Goal: Task Accomplishment & Management: Manage account settings

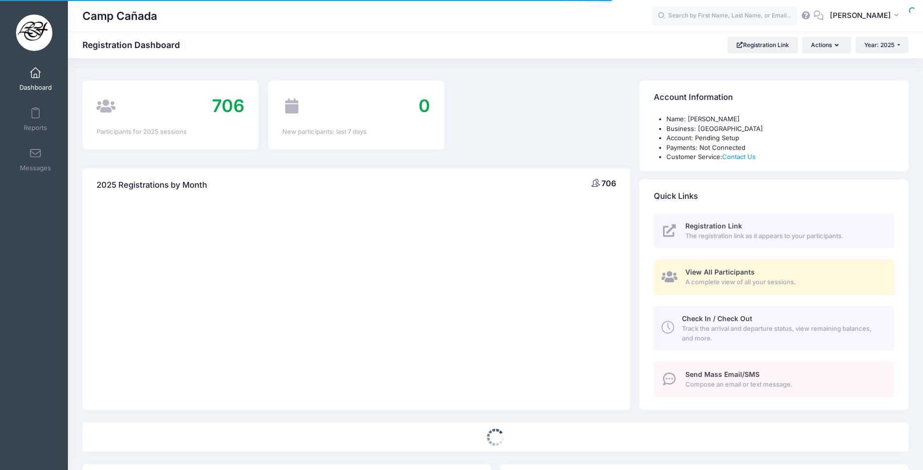
select select
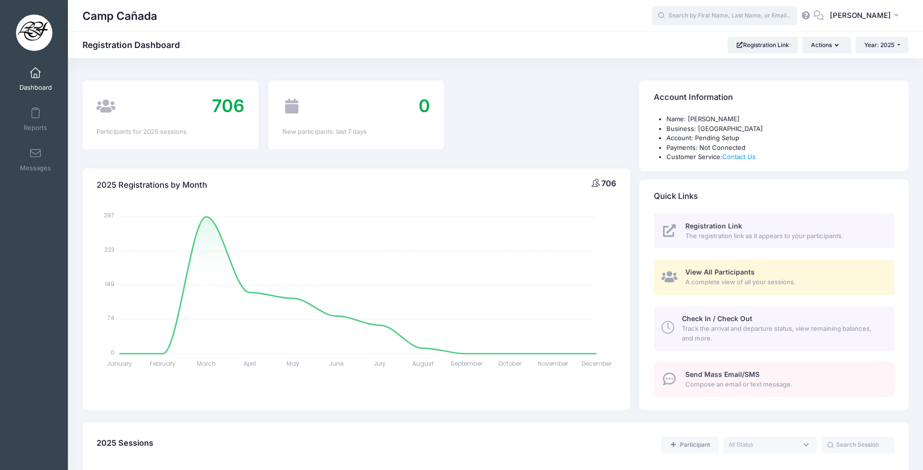
click at [725, 18] on input "text" at bounding box center [724, 15] width 145 height 19
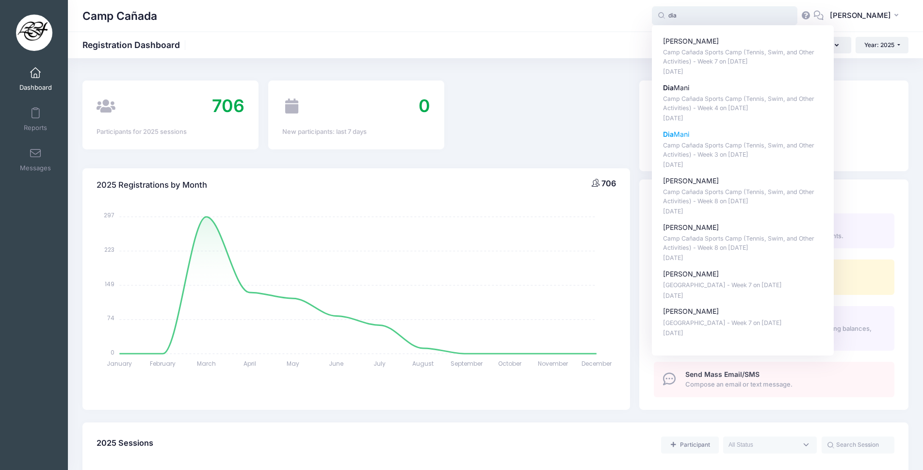
click at [722, 144] on p "Camp Cañada Sports Camp (Tennis, Swim, and Other Activities) - Week 3 on [DATE]" at bounding box center [743, 150] width 160 height 18
type input "Dia Mani (Camp Cañada Sports Camp (Tennis, Swim, and Other Activities) - Week 3…"
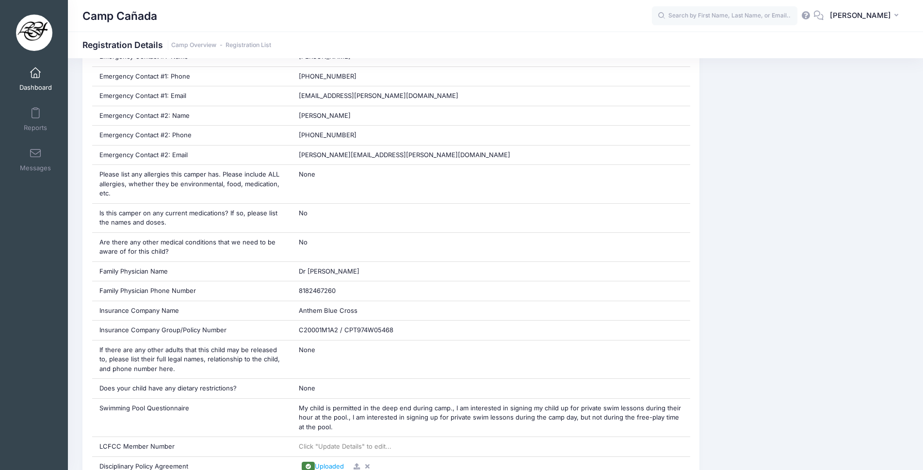
scroll to position [977, 0]
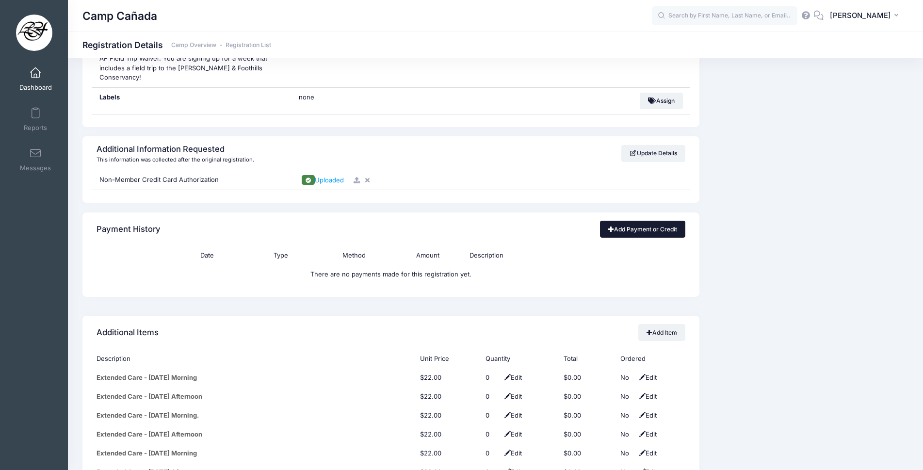
click at [648, 221] on link "Add Payment or Credit" at bounding box center [643, 229] width 86 height 16
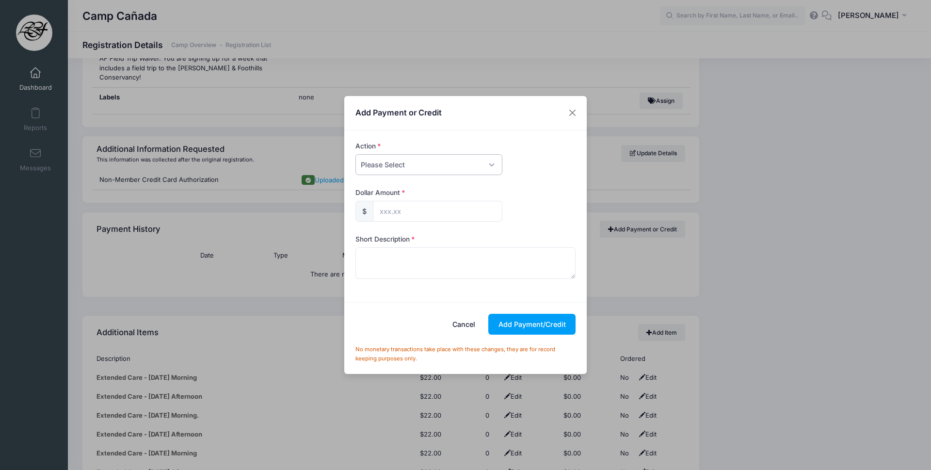
click at [469, 166] on select "Please Select Payment Credit Refund (Offline)" at bounding box center [428, 164] width 147 height 21
select select "payment"
click at [355, 154] on select "Please Select Payment Credit Refund (Offline)" at bounding box center [428, 164] width 147 height 21
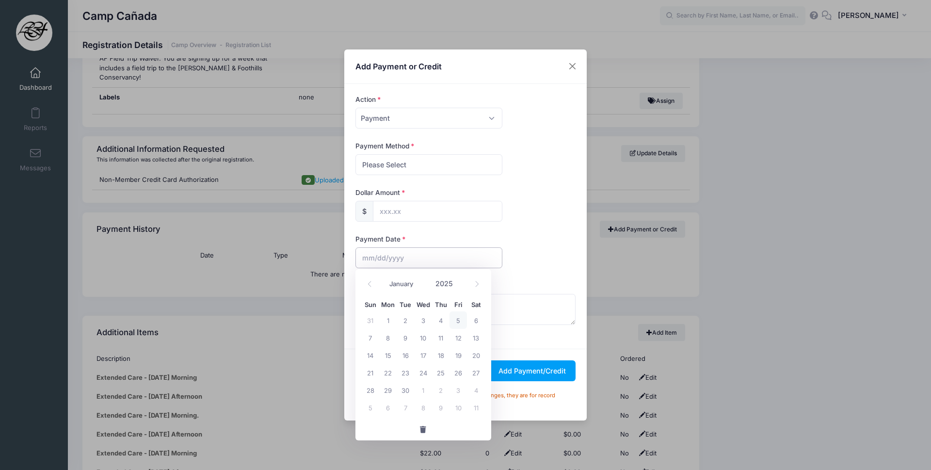
click at [382, 258] on input "text" at bounding box center [428, 257] width 147 height 21
click at [378, 282] on div "January February March April May June July August September October November De…" at bounding box center [423, 280] width 93 height 16
click at [371, 284] on icon at bounding box center [370, 284] width 6 height 6
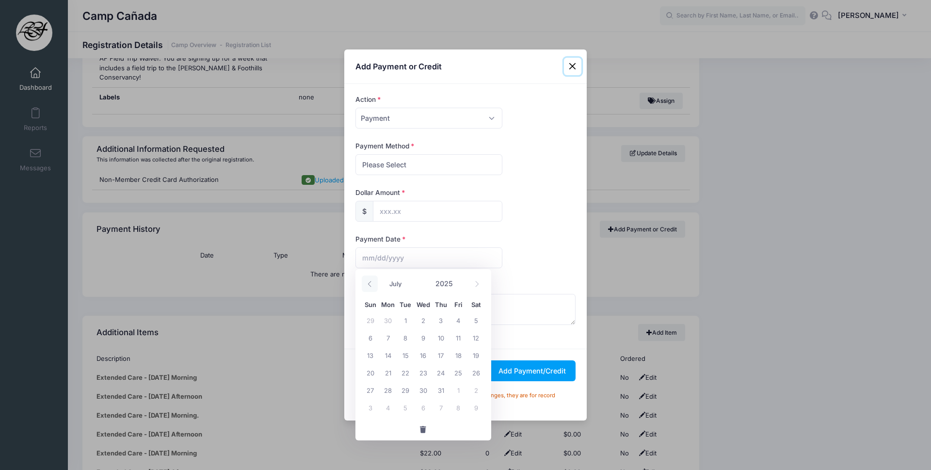
select select "5"
click at [418, 374] on span "25" at bounding box center [423, 372] width 17 height 17
type input "06/25/2025"
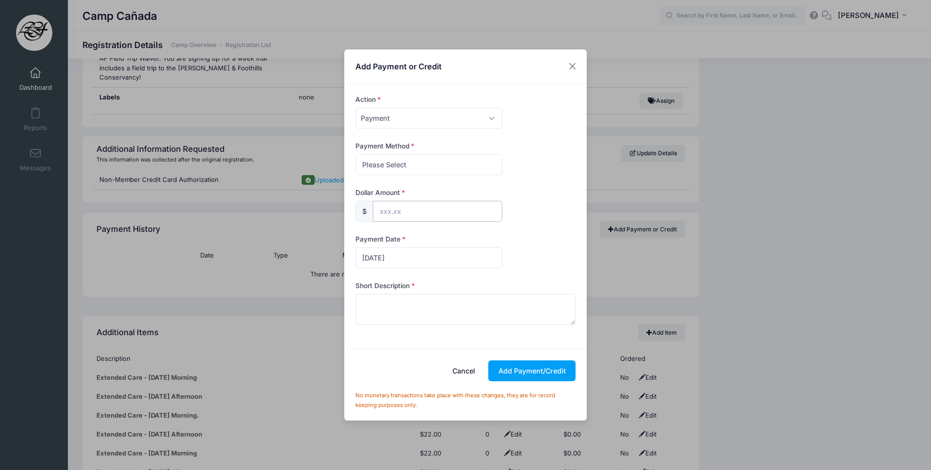
click at [399, 215] on input "text" at bounding box center [437, 211] width 129 height 21
type input "600.00"
click at [411, 168] on select "Please Select Cash Check Bank Transfer Other" at bounding box center [428, 164] width 147 height 21
select select "other"
click at [355, 154] on select "Please Select Cash Check Bank Transfer Other" at bounding box center [428, 164] width 147 height 21
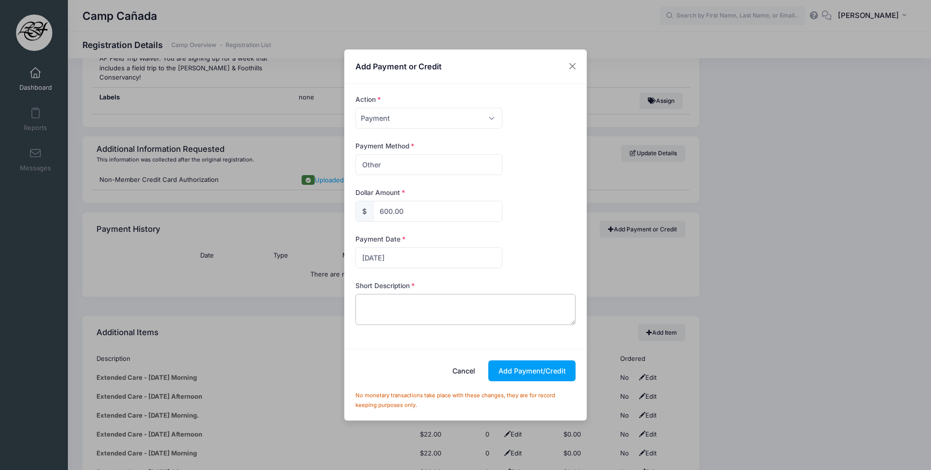
click at [384, 313] on textarea at bounding box center [465, 309] width 221 height 31
type textarea "Week 3- Dia Mani"
click at [513, 373] on button "Add Payment/Credit" at bounding box center [531, 370] width 87 height 21
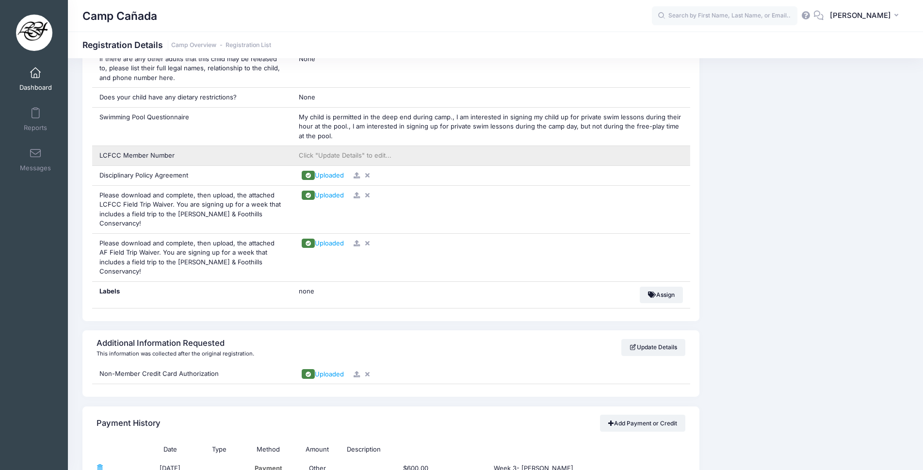
scroll to position [589, 0]
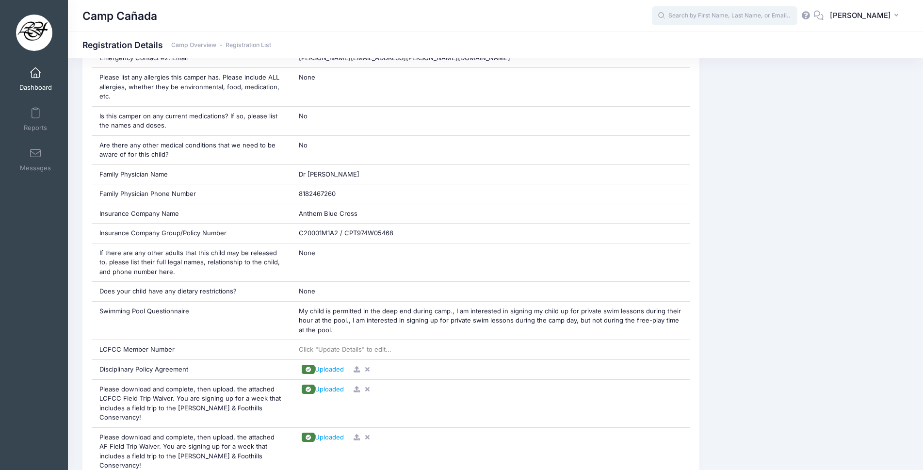
click at [749, 10] on input "text" at bounding box center [724, 15] width 145 height 19
click at [740, 20] on input "text" at bounding box center [724, 15] width 145 height 19
click at [738, 16] on input "text" at bounding box center [724, 15] width 145 height 19
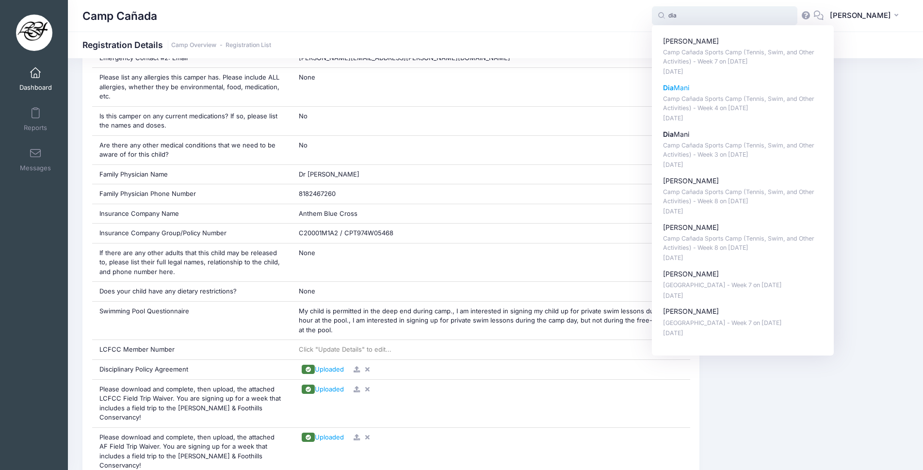
click at [702, 113] on div "Dia Mani Camp Cañada Sports Camp (Tennis, Swim, and Other Activities) - Week 4 …" at bounding box center [743, 103] width 160 height 40
type input "Dia Mani (Camp Cañada Sports Camp (Tennis, Swim, and Other Activities) - Week 4…"
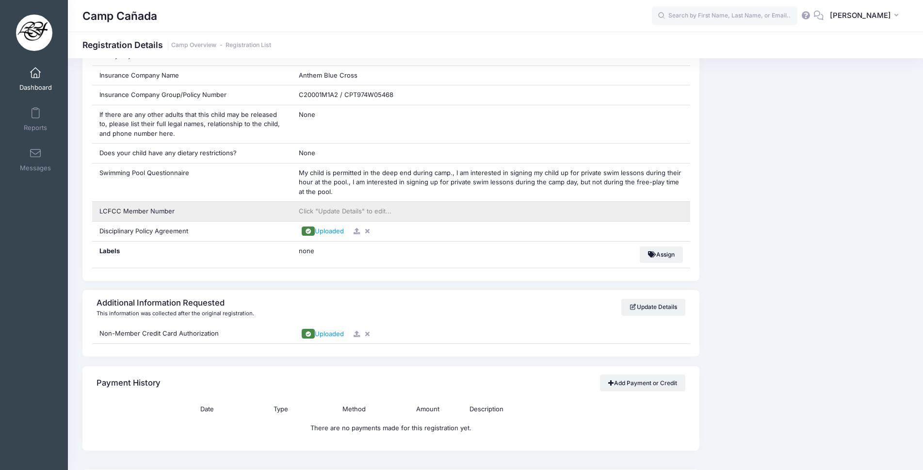
scroll to position [679, 0]
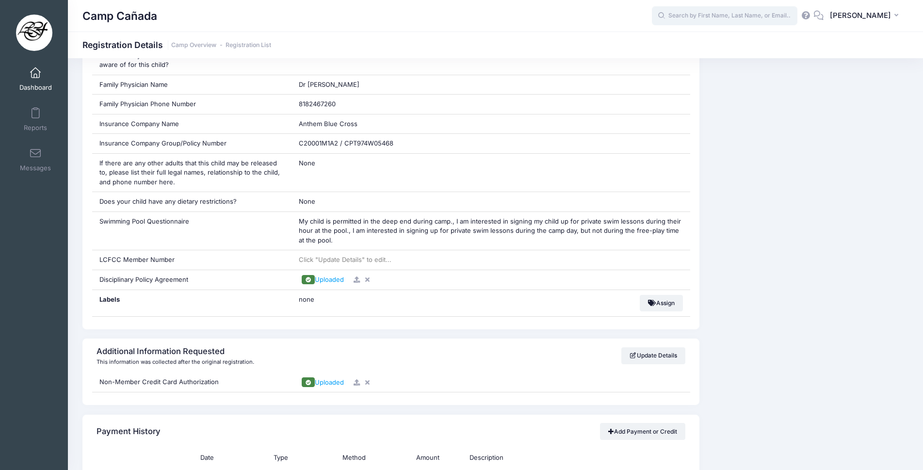
click at [703, 16] on input "text" at bounding box center [724, 15] width 145 height 19
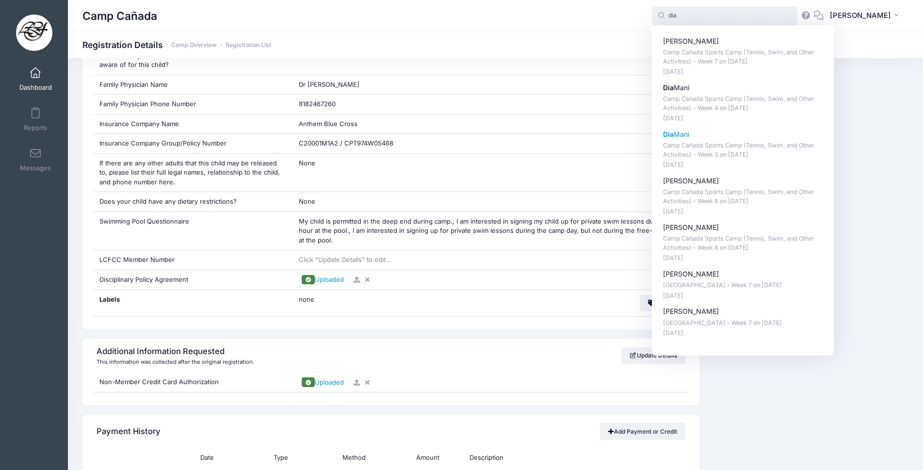
click at [731, 145] on p "Camp Cañada Sports Camp (Tennis, Swim, and Other Activities) - Week 3 on Jun-23…" at bounding box center [743, 150] width 160 height 18
type input "Dia Mani (Camp Cañada Sports Camp (Tennis, Swim, and Other Activities) - Week 3…"
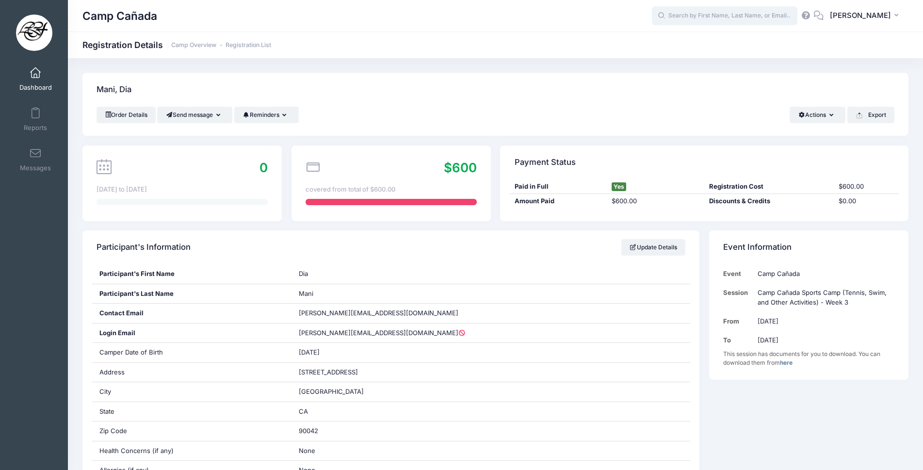
click at [733, 15] on input "text" at bounding box center [724, 15] width 145 height 19
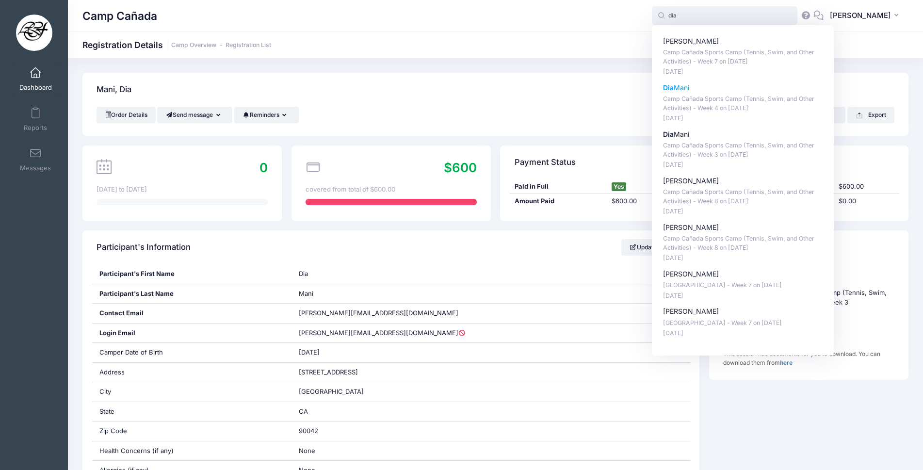
click at [698, 111] on p "Camp Cañada Sports Camp (Tennis, Swim, and Other Activities) - Week 4 on [DATE]" at bounding box center [743, 104] width 160 height 18
type input "Dia Mani ([GEOGRAPHIC_DATA] (Tennis, Swim, and Other Activities) - Week 4, [DAT…"
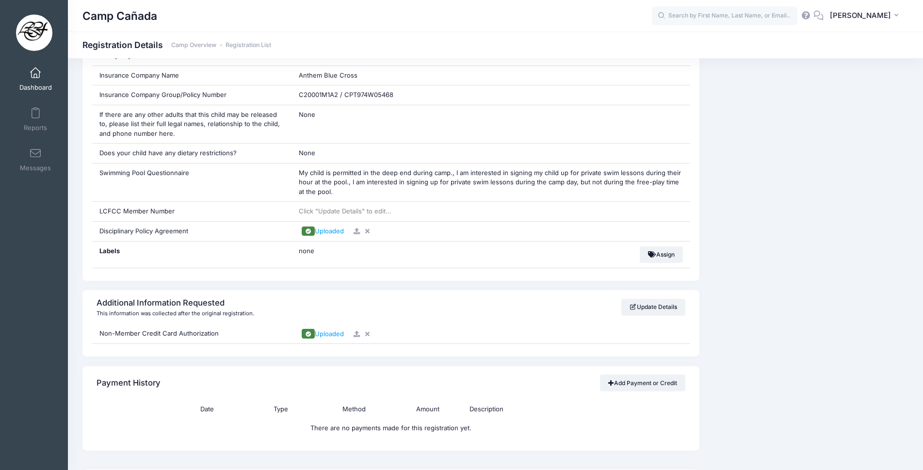
scroll to position [873, 0]
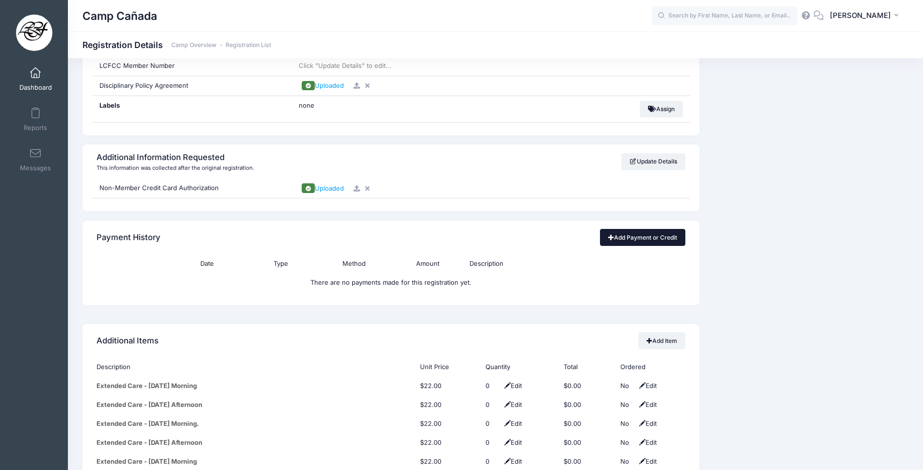
click at [628, 233] on link "Add Payment or Credit" at bounding box center [643, 237] width 86 height 16
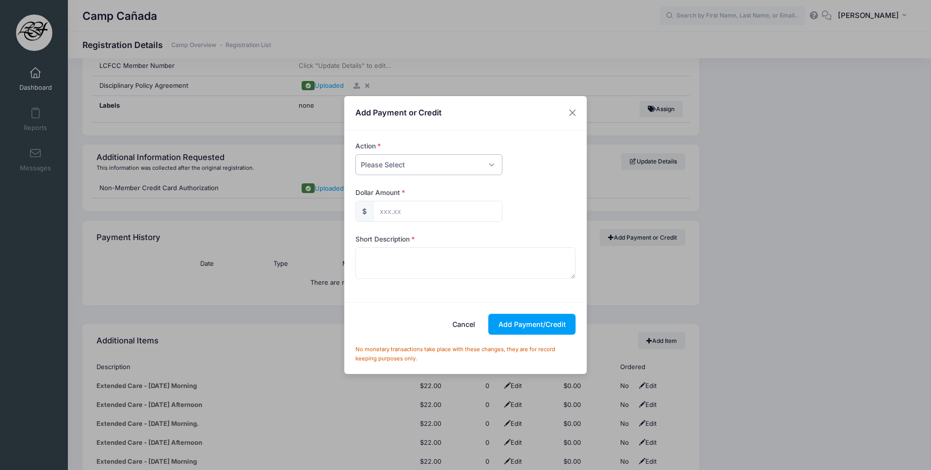
click at [386, 160] on select "Please Select Payment Credit Refund (Offline)" at bounding box center [428, 164] width 147 height 21
click at [425, 166] on select "Please Select Payment Credit Refund (Offline)" at bounding box center [428, 164] width 147 height 21
click at [491, 164] on select "Please Select Payment Credit Refund (Offline)" at bounding box center [428, 164] width 147 height 21
select select "payment"
click at [355, 154] on select "Please Select Payment Credit Refund (Offline)" at bounding box center [428, 164] width 147 height 21
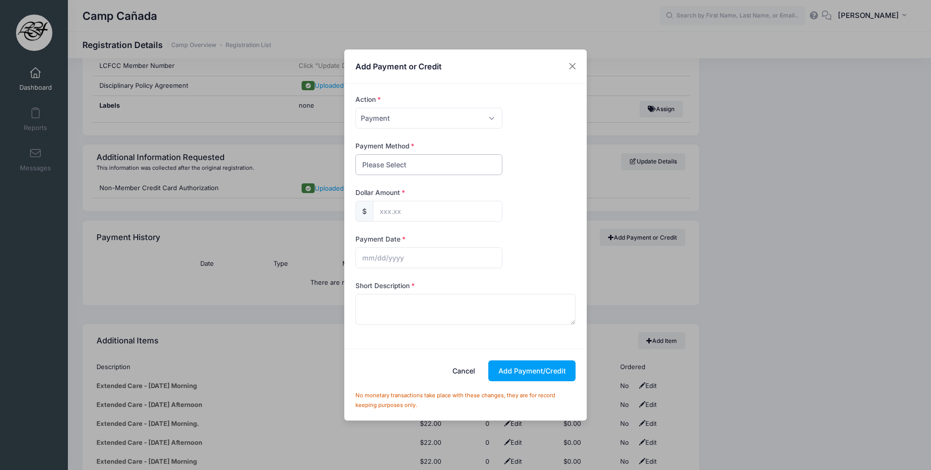
click at [400, 170] on select "Please Select Cash Check Bank Transfer Other" at bounding box center [428, 164] width 147 height 21
select select "other"
click at [355, 154] on select "Please Select Cash Check Bank Transfer Other" at bounding box center [428, 164] width 147 height 21
click at [394, 213] on input "text" at bounding box center [437, 211] width 129 height 21
type input "250.00"
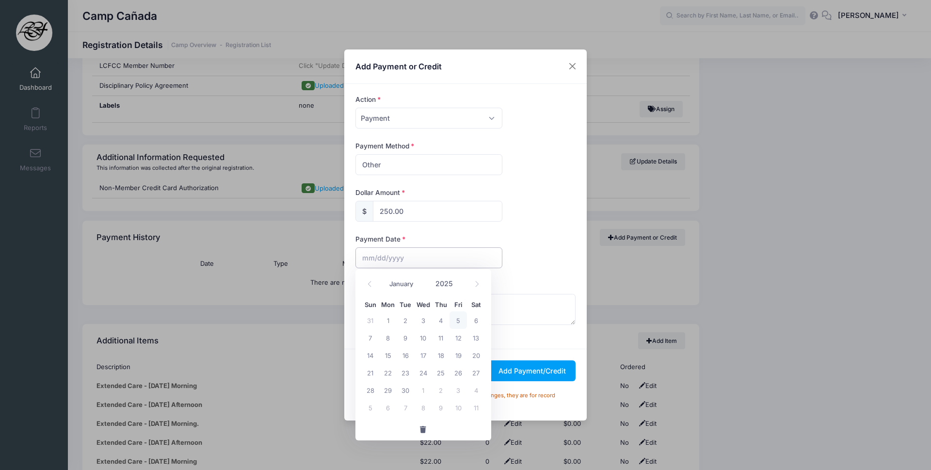
click at [401, 282] on select "January February March April May June July August September October November De…" at bounding box center [405, 283] width 43 height 13
select select "6"
click at [384, 277] on select "January February March April May June July August September October November De…" at bounding box center [405, 283] width 43 height 13
click at [388, 335] on span "7" at bounding box center [387, 337] width 17 height 17
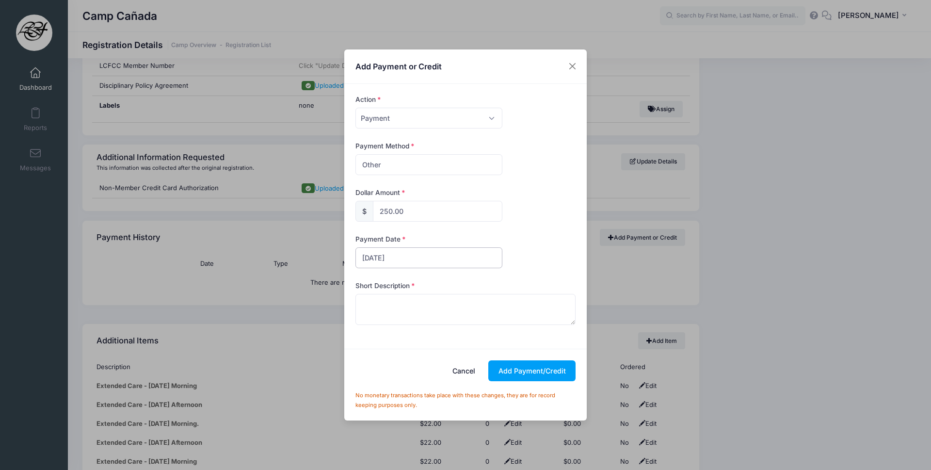
click at [373, 260] on input "[DATE]" at bounding box center [428, 257] width 147 height 21
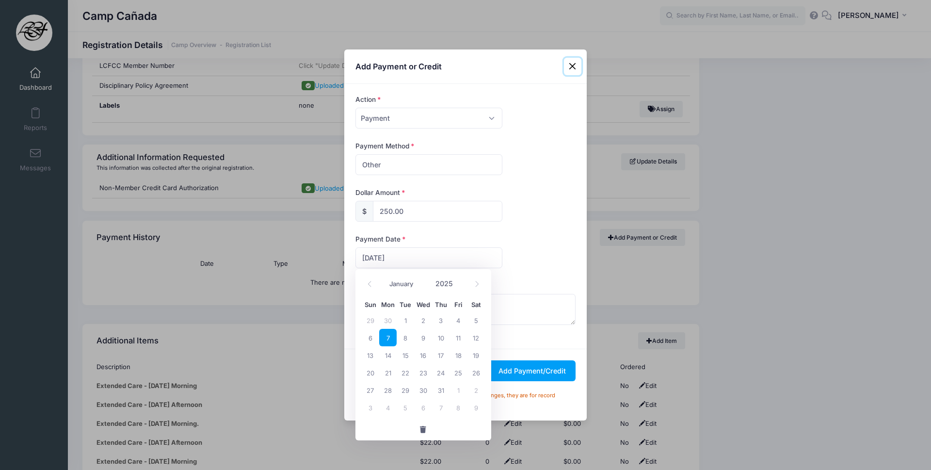
click at [423, 322] on span "2" at bounding box center [423, 319] width 17 height 17
type input "[DATE]"
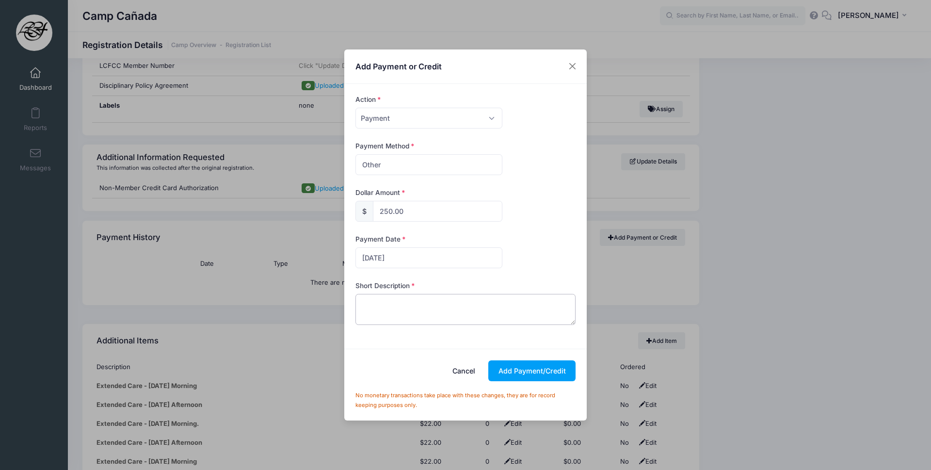
click at [403, 308] on textarea at bounding box center [465, 309] width 221 height 31
click at [403, 308] on textarea "Week 4- [PERSON_NAME]" at bounding box center [465, 309] width 221 height 31
type textarea "Week 4- [PERSON_NAME]"
click at [544, 369] on button "Add Payment/Credit" at bounding box center [531, 370] width 87 height 21
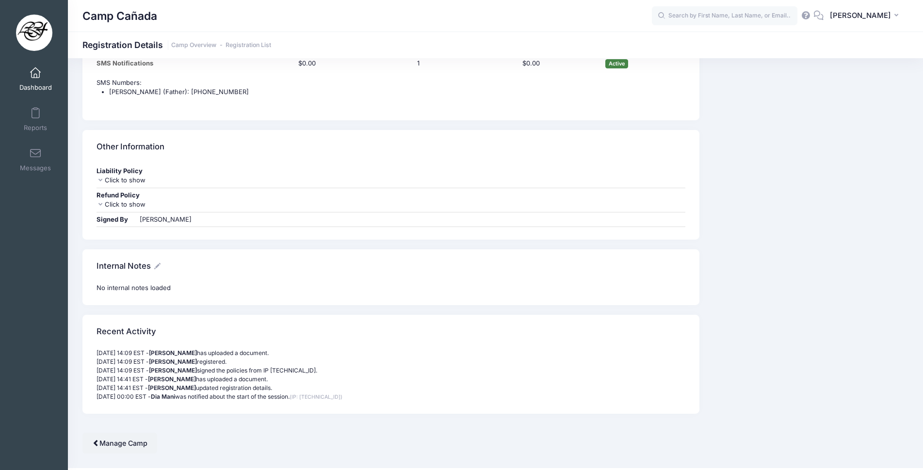
scroll to position [1357, 0]
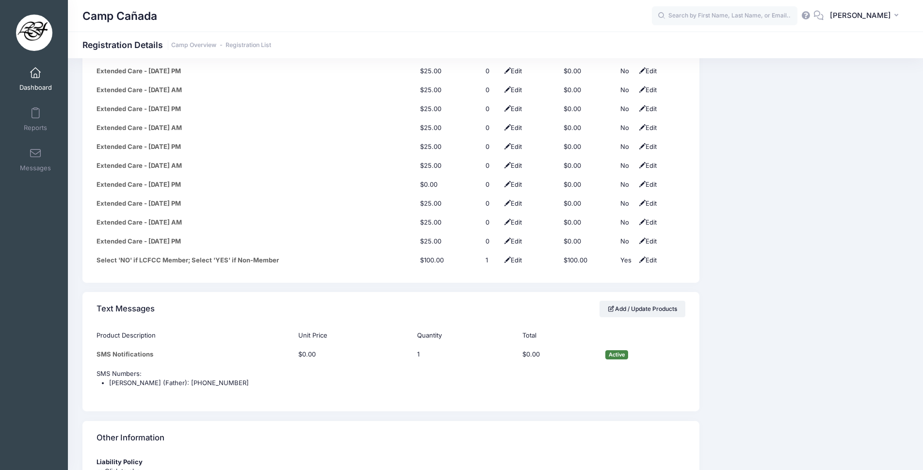
click at [35, 70] on span at bounding box center [35, 73] width 0 height 11
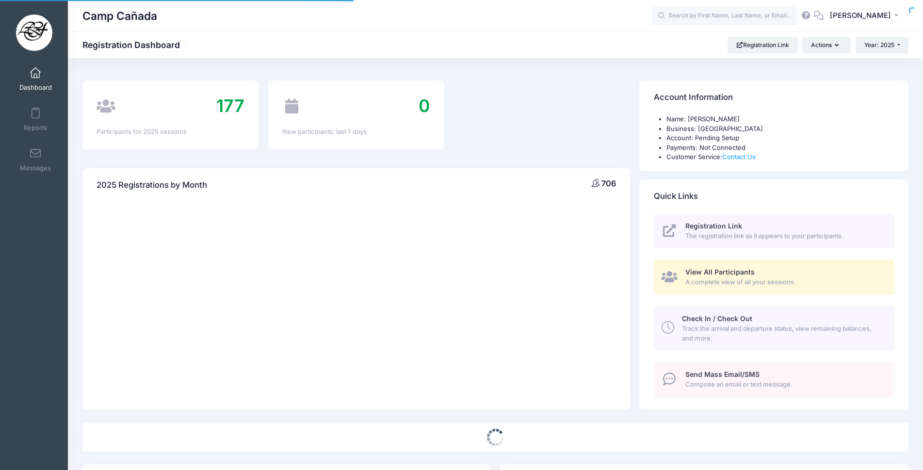
select select
